Goal: Navigation & Orientation: Go to known website

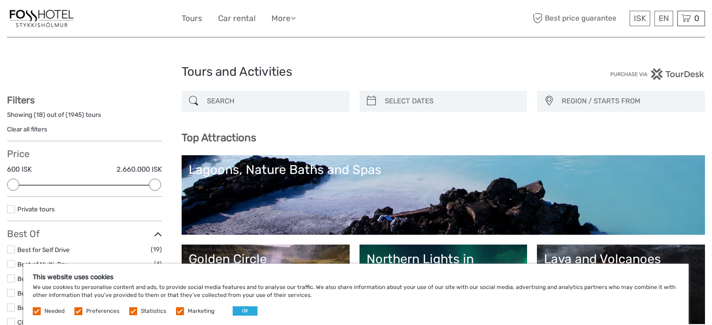
select select
click at [35, 15] on img at bounding box center [41, 18] width 69 height 23
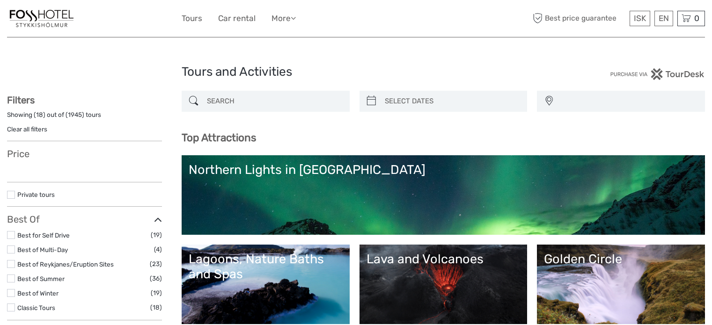
select select
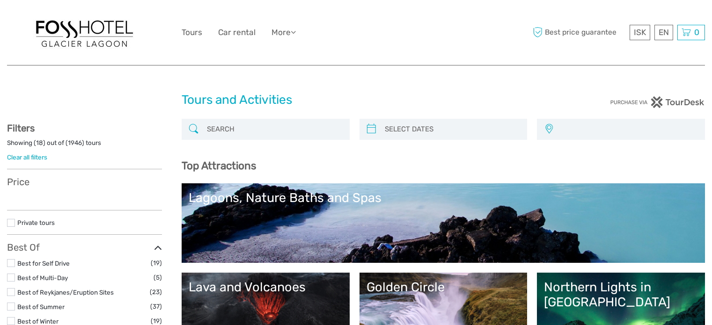
select select
